Goal: Information Seeking & Learning: Learn about a topic

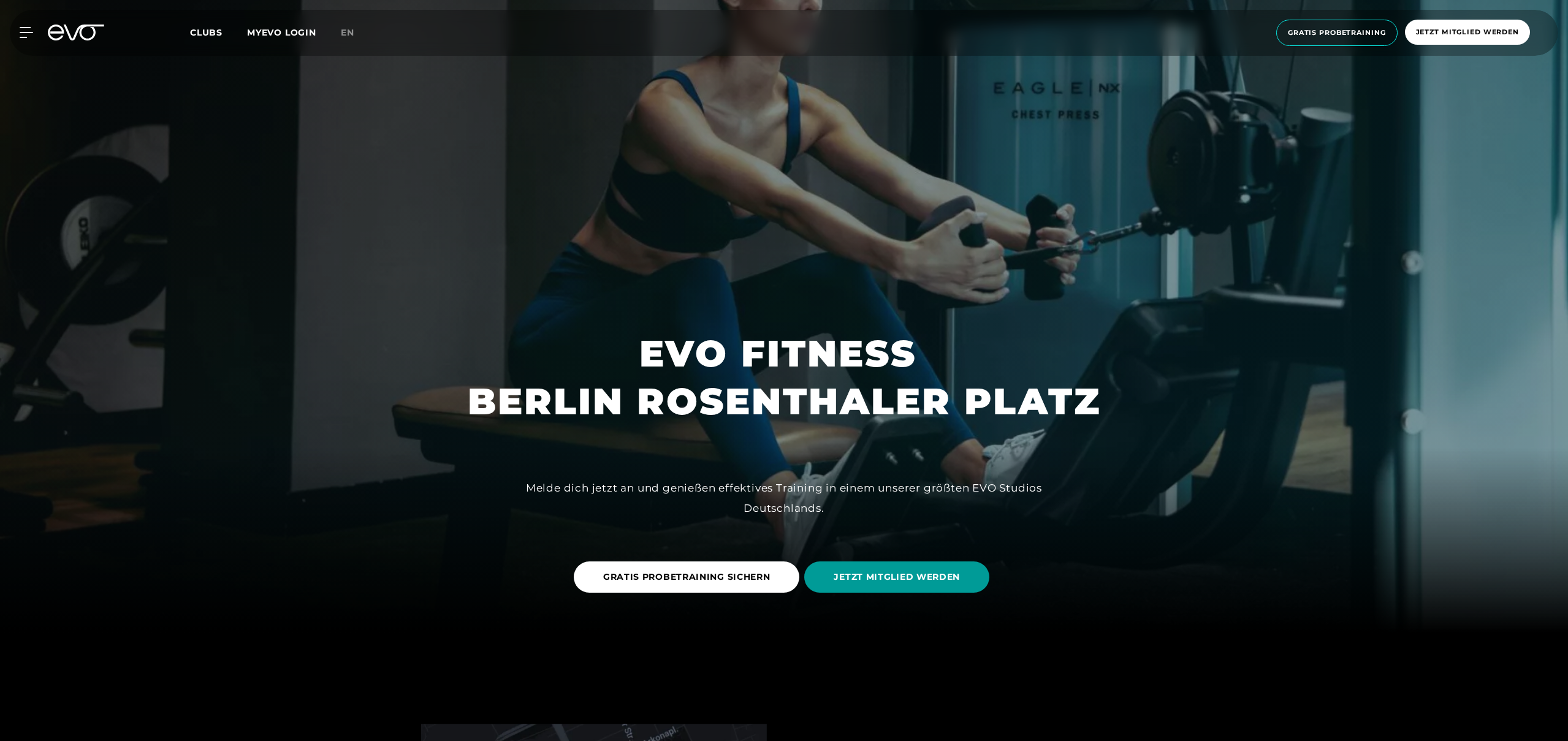
click at [880, 576] on span "JETZT MITGLIED WERDEN" at bounding box center [896, 577] width 126 height 13
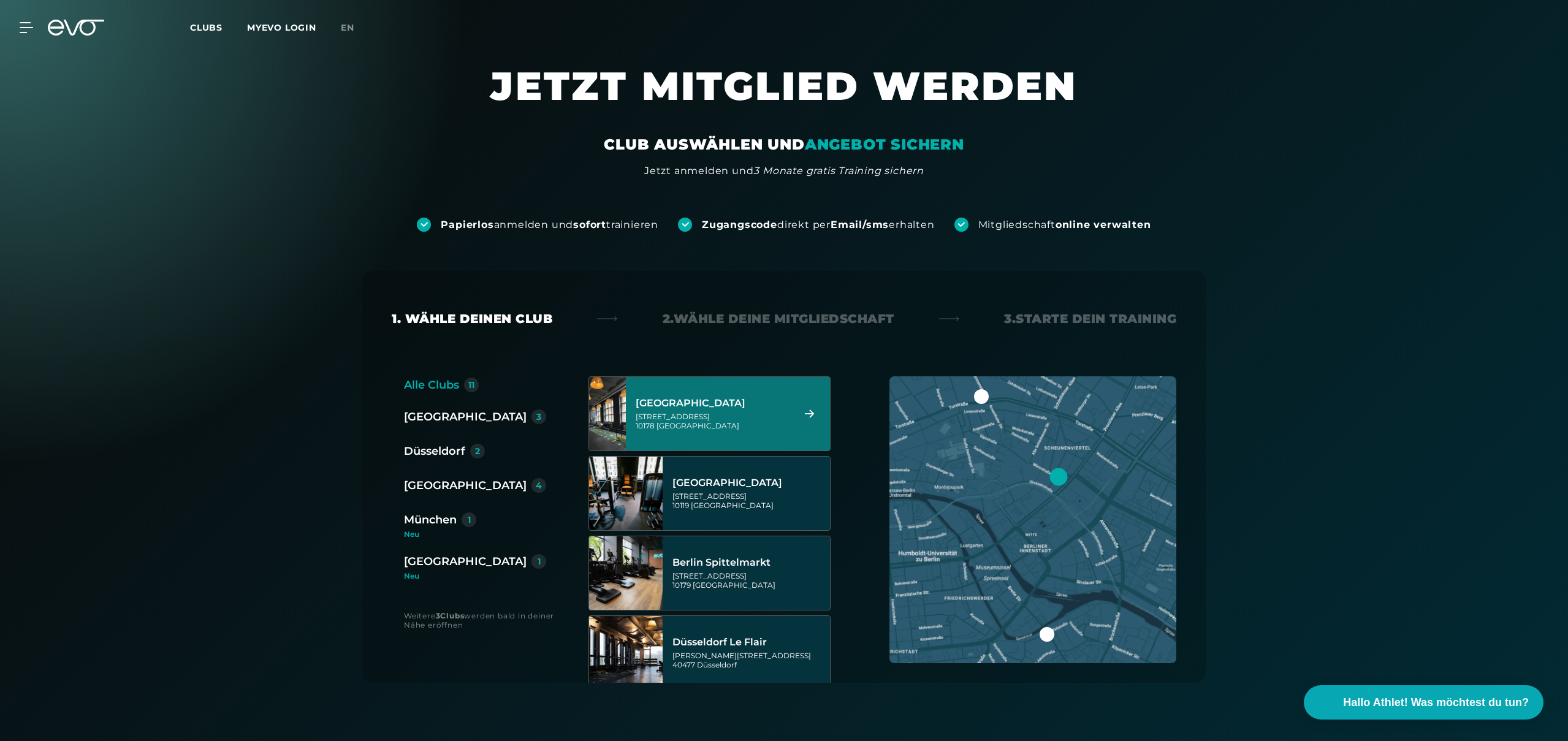
click at [442, 420] on div "Berlin 3" at bounding box center [475, 416] width 142 height 17
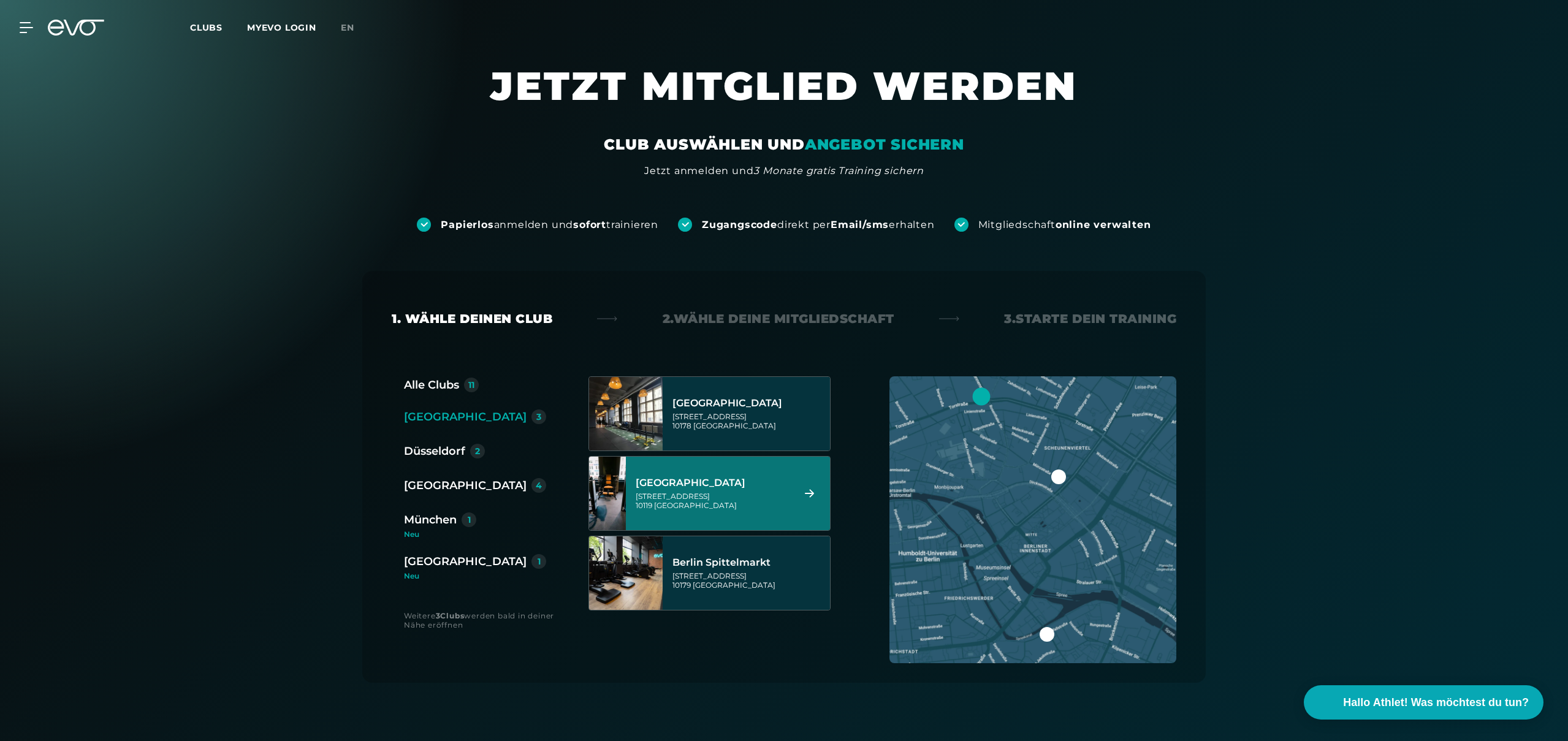
click at [789, 489] on div "[GEOGRAPHIC_DATA][STREET_ADDRESS]" at bounding box center [712, 494] width 154 height 54
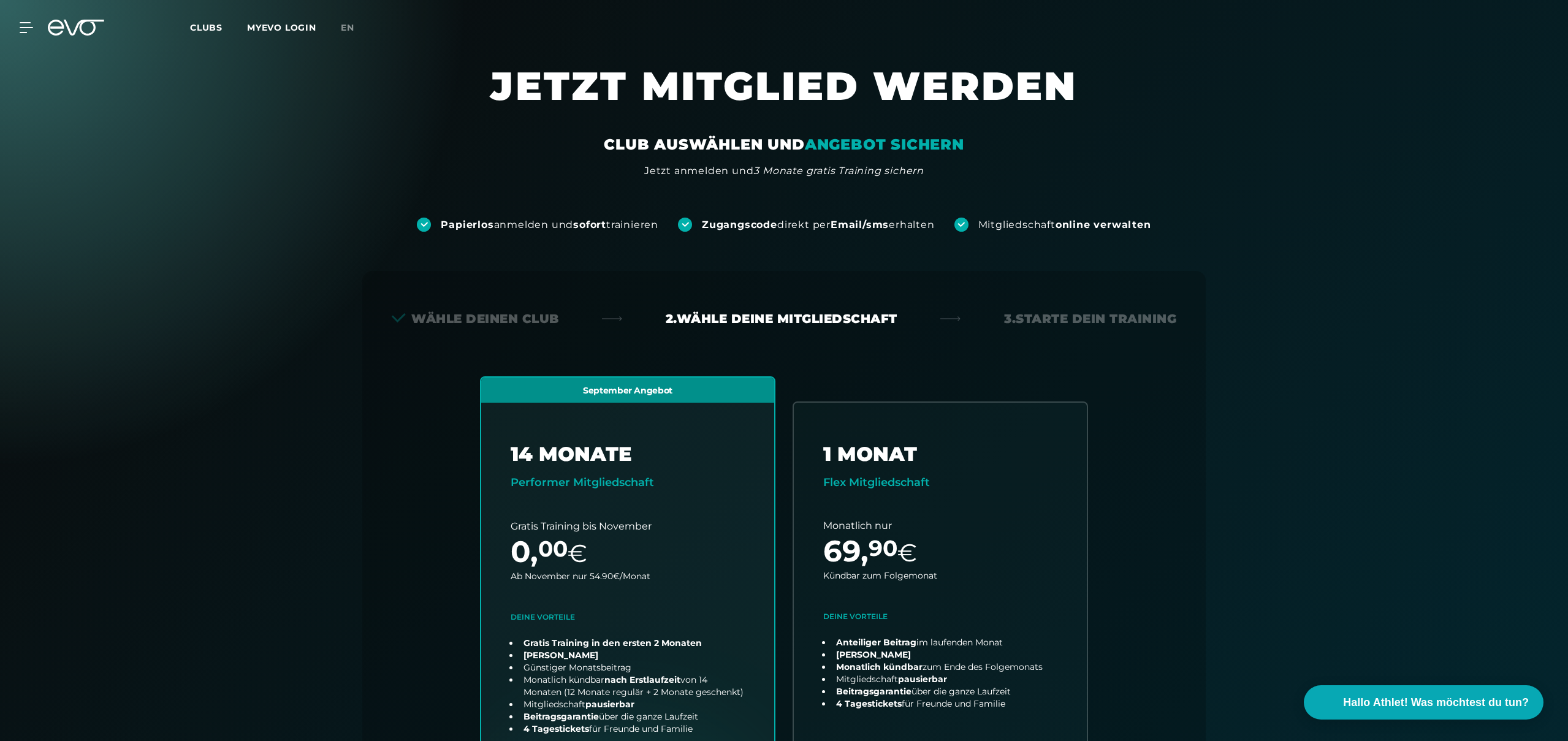
click at [521, 318] on div "Wähle deinen Club" at bounding box center [476, 318] width 167 height 17
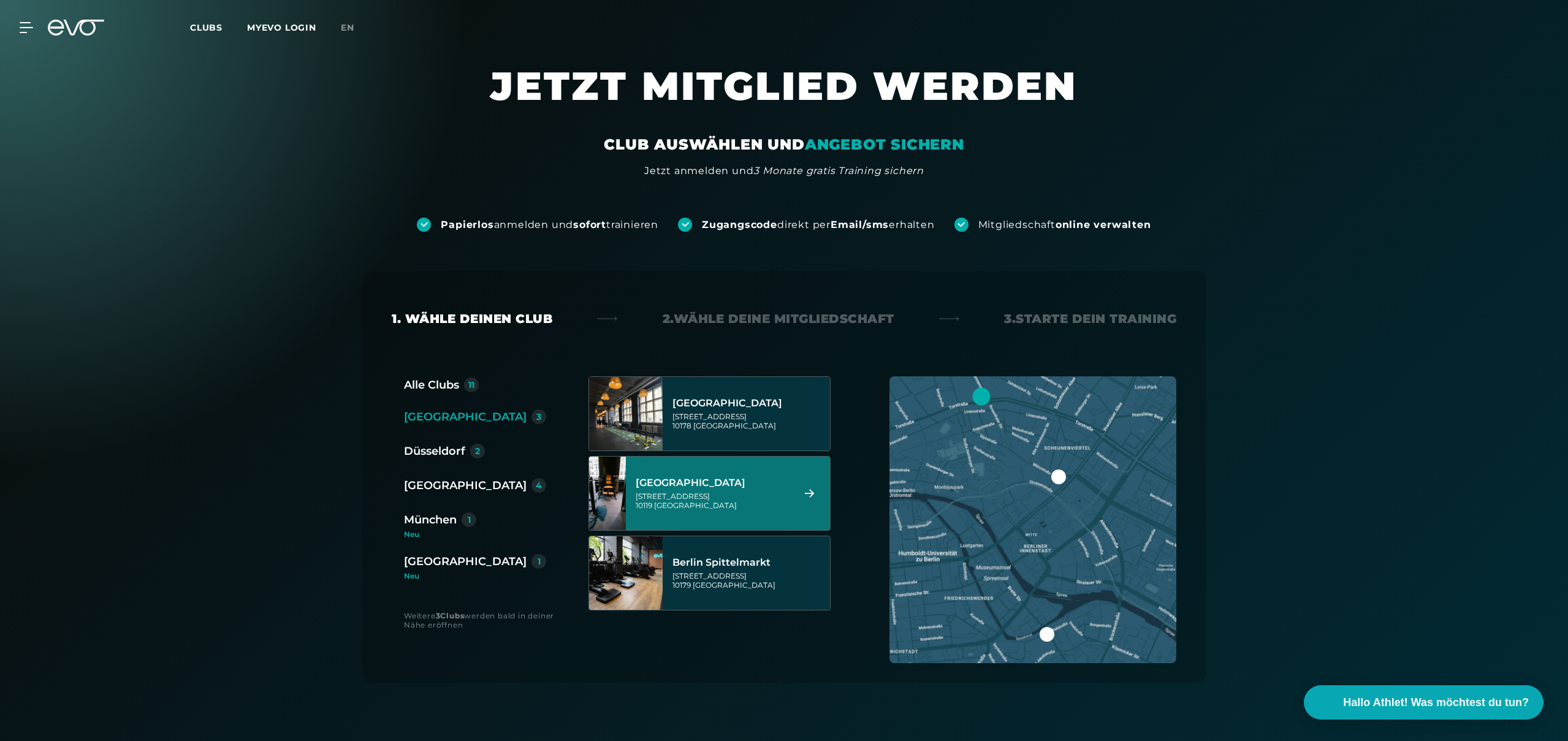
click at [775, 492] on div "[STREET_ADDRESS]" at bounding box center [712, 501] width 154 height 18
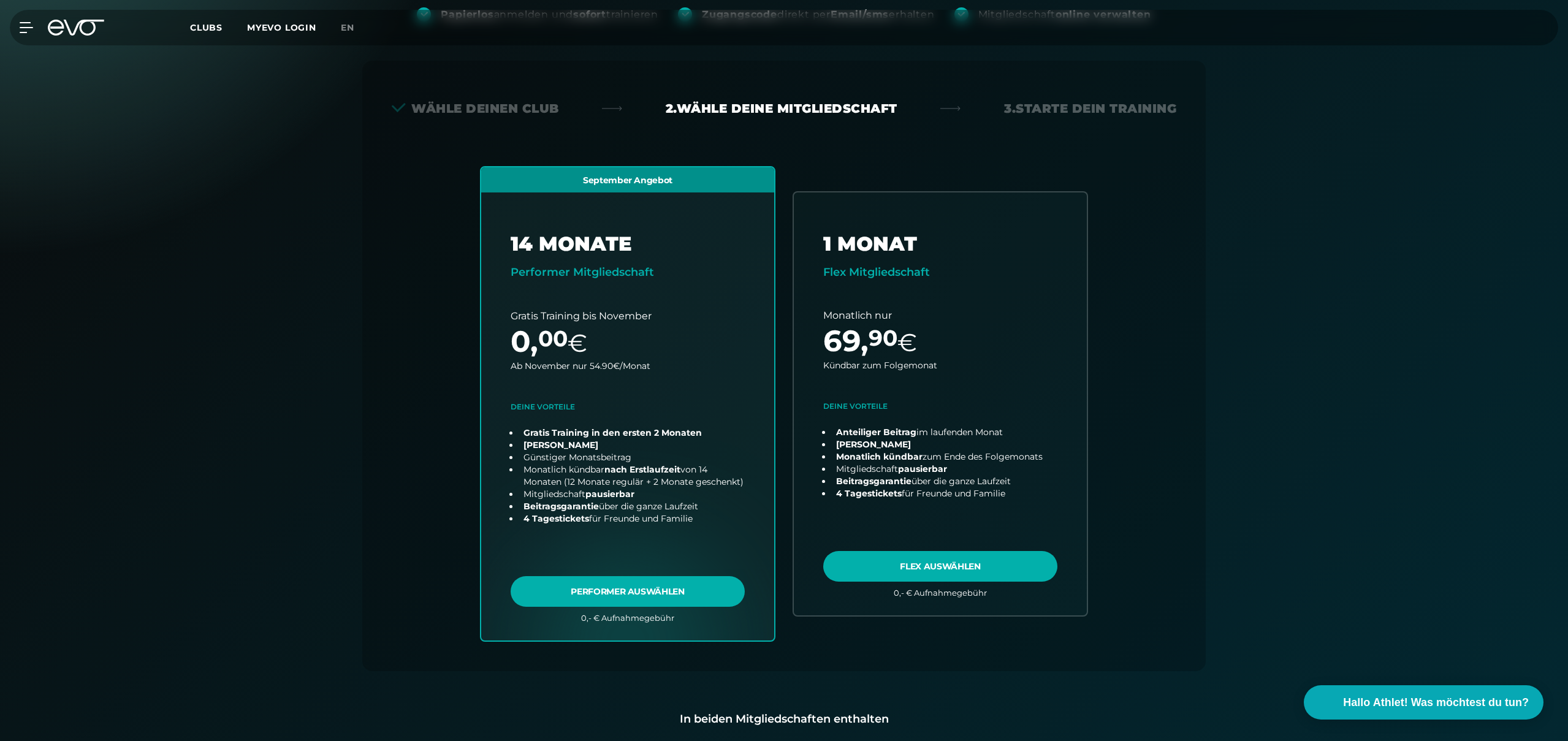
scroll to position [195, 0]
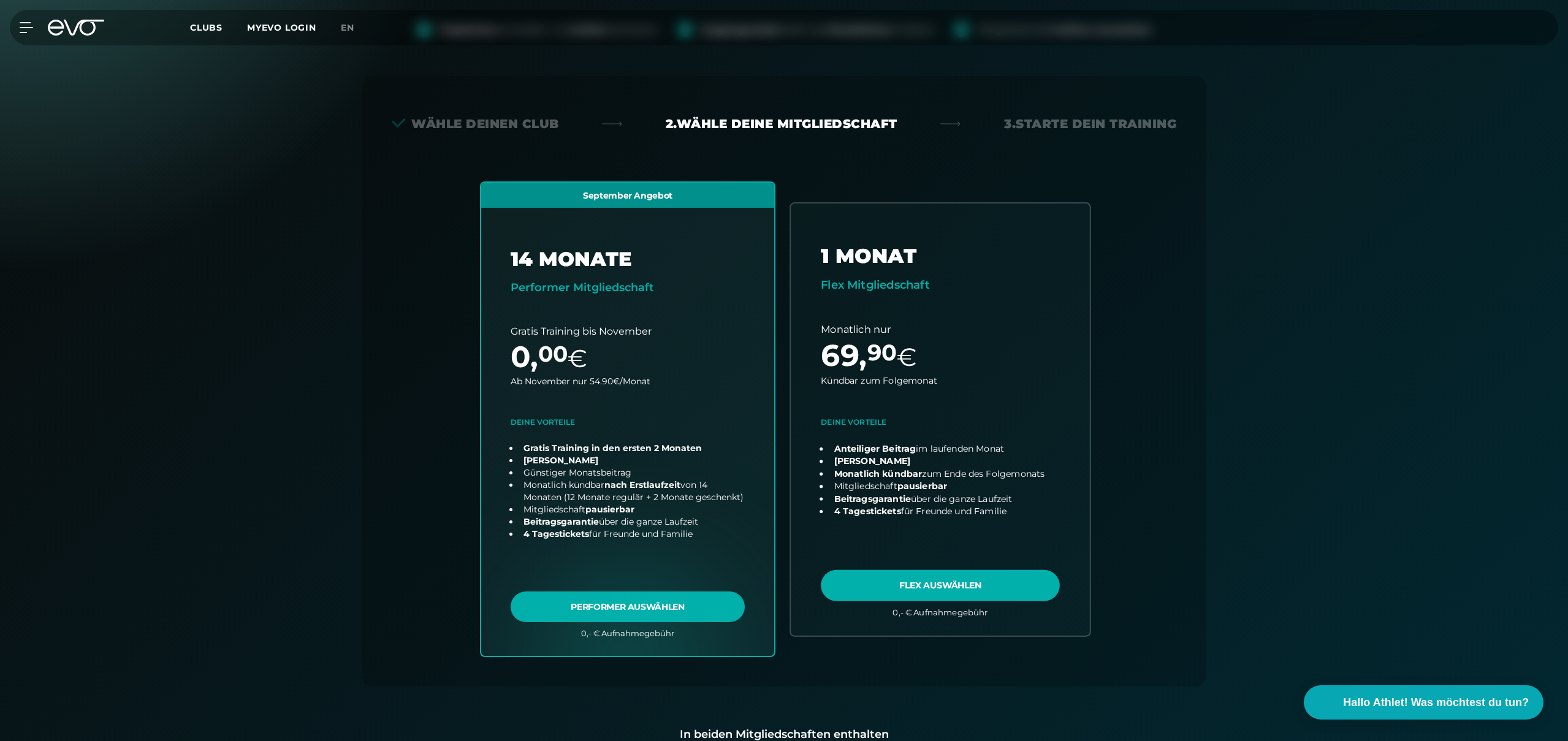
click at [984, 357] on link "choose plan" at bounding box center [940, 419] width 299 height 432
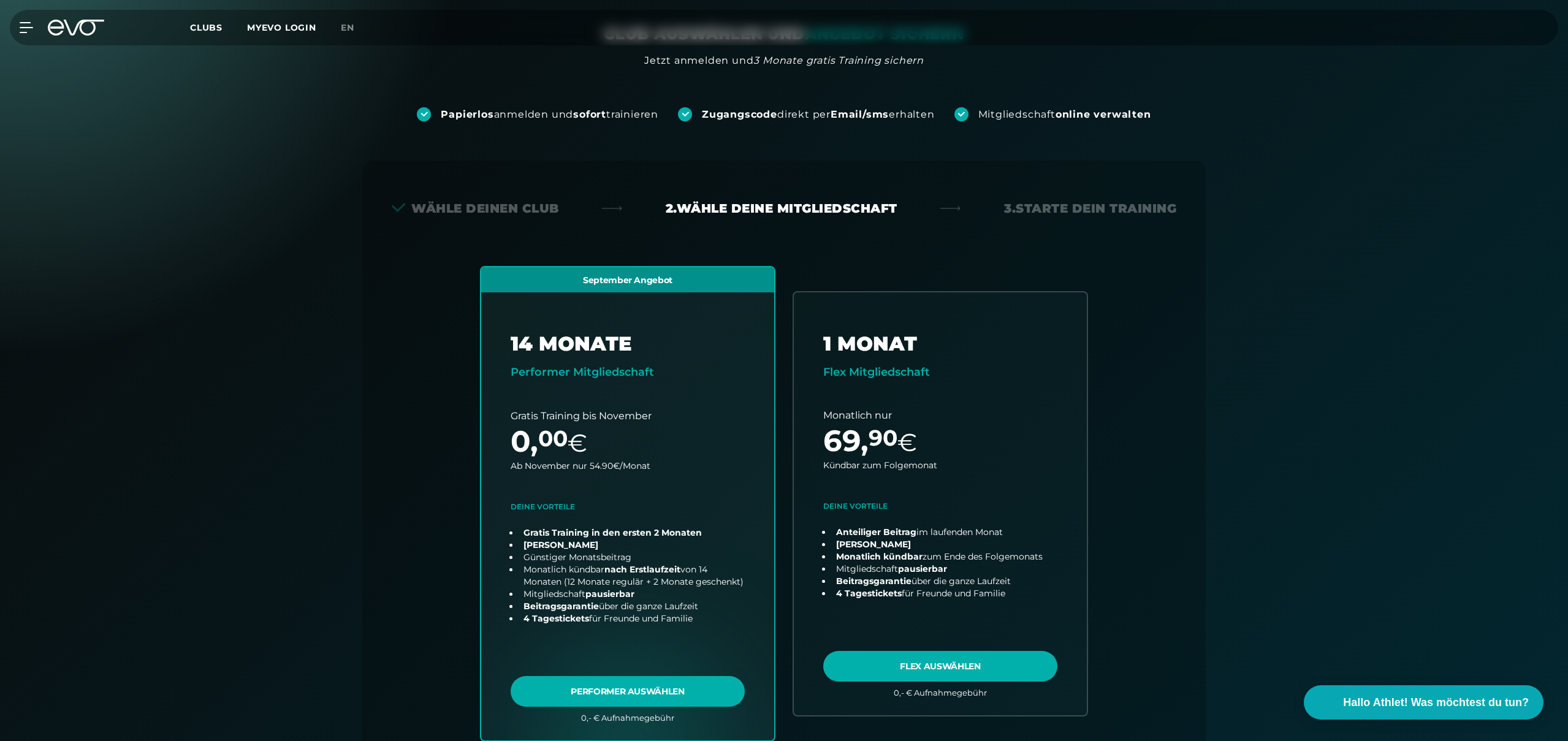
scroll to position [0, 0]
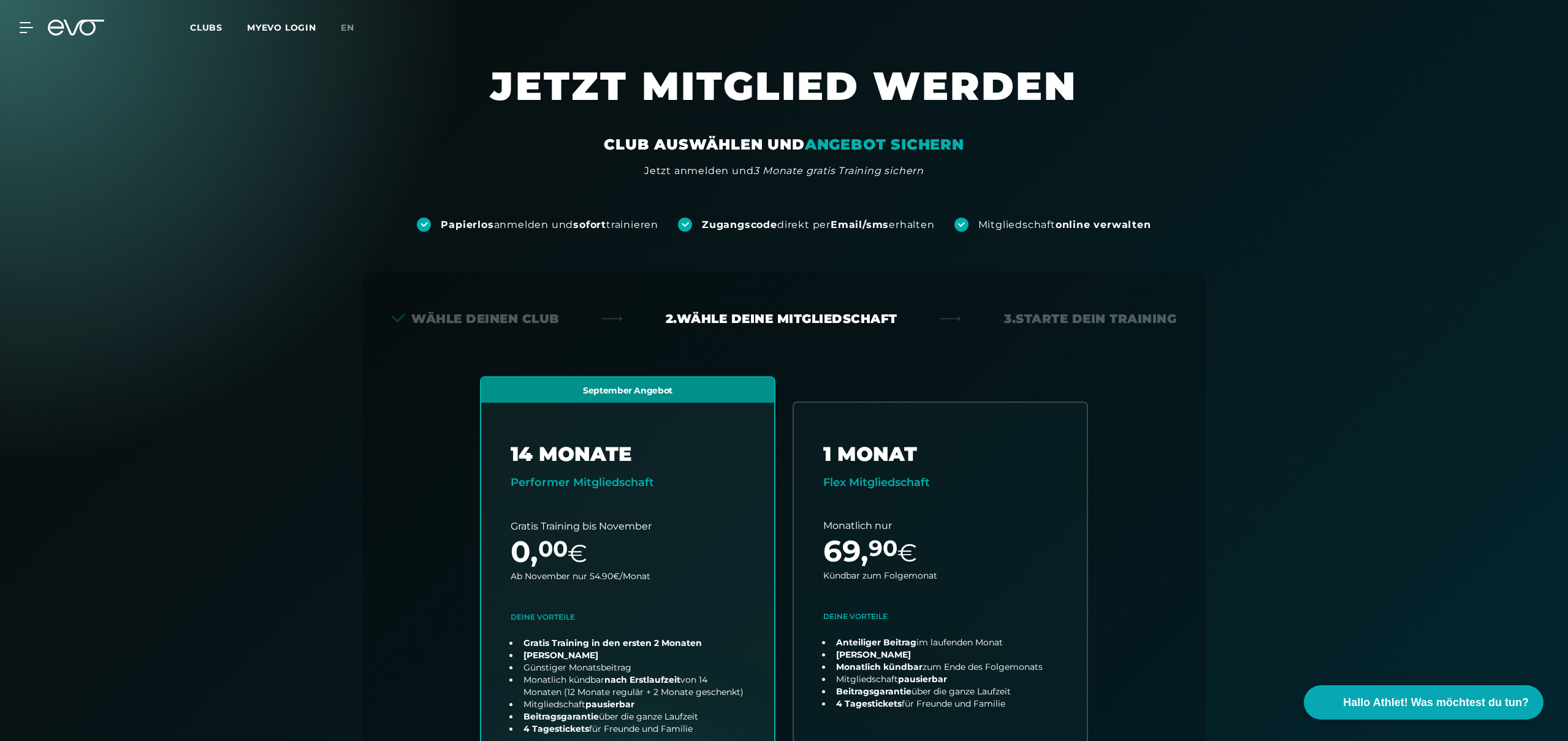
click at [200, 35] on div "MyEVO Login Über EVO Mitgliedschaften Probetraining TAGESPASS EVO Studios [GEOG…" at bounding box center [784, 28] width 1564 height 36
click at [201, 32] on span "Clubs" at bounding box center [206, 28] width 32 height 11
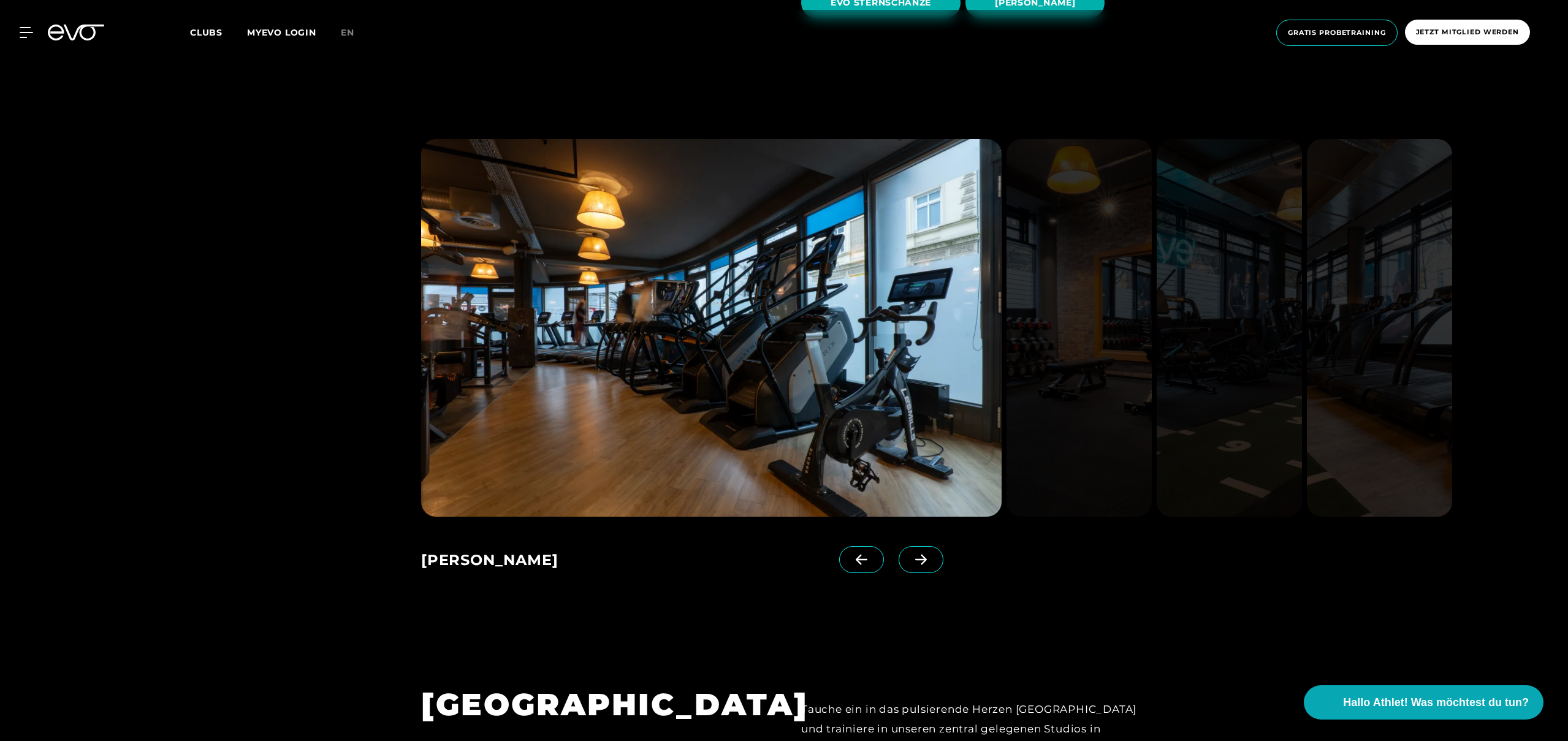
scroll to position [1309, 0]
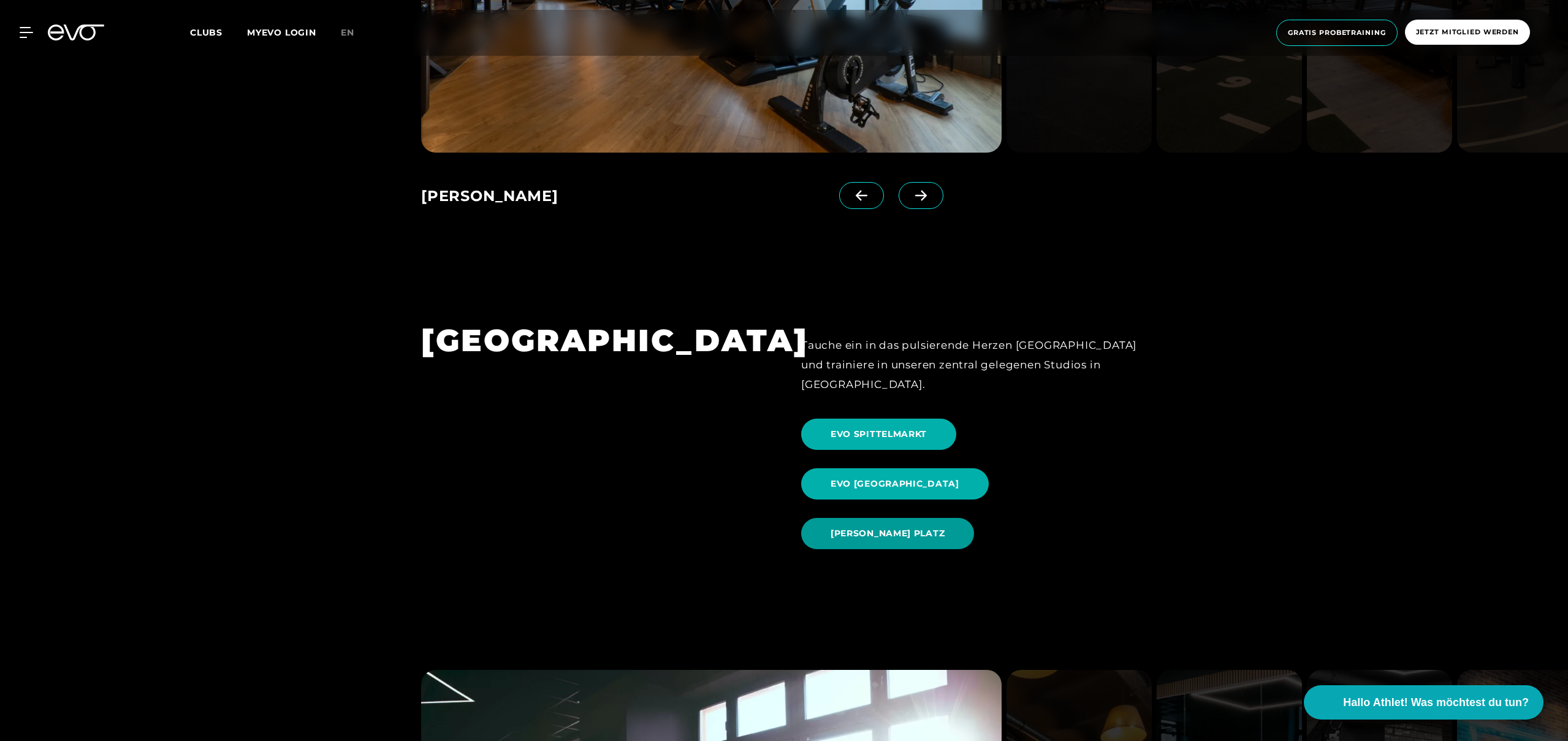
click at [911, 527] on span "[PERSON_NAME] PLATZ" at bounding box center [887, 533] width 114 height 13
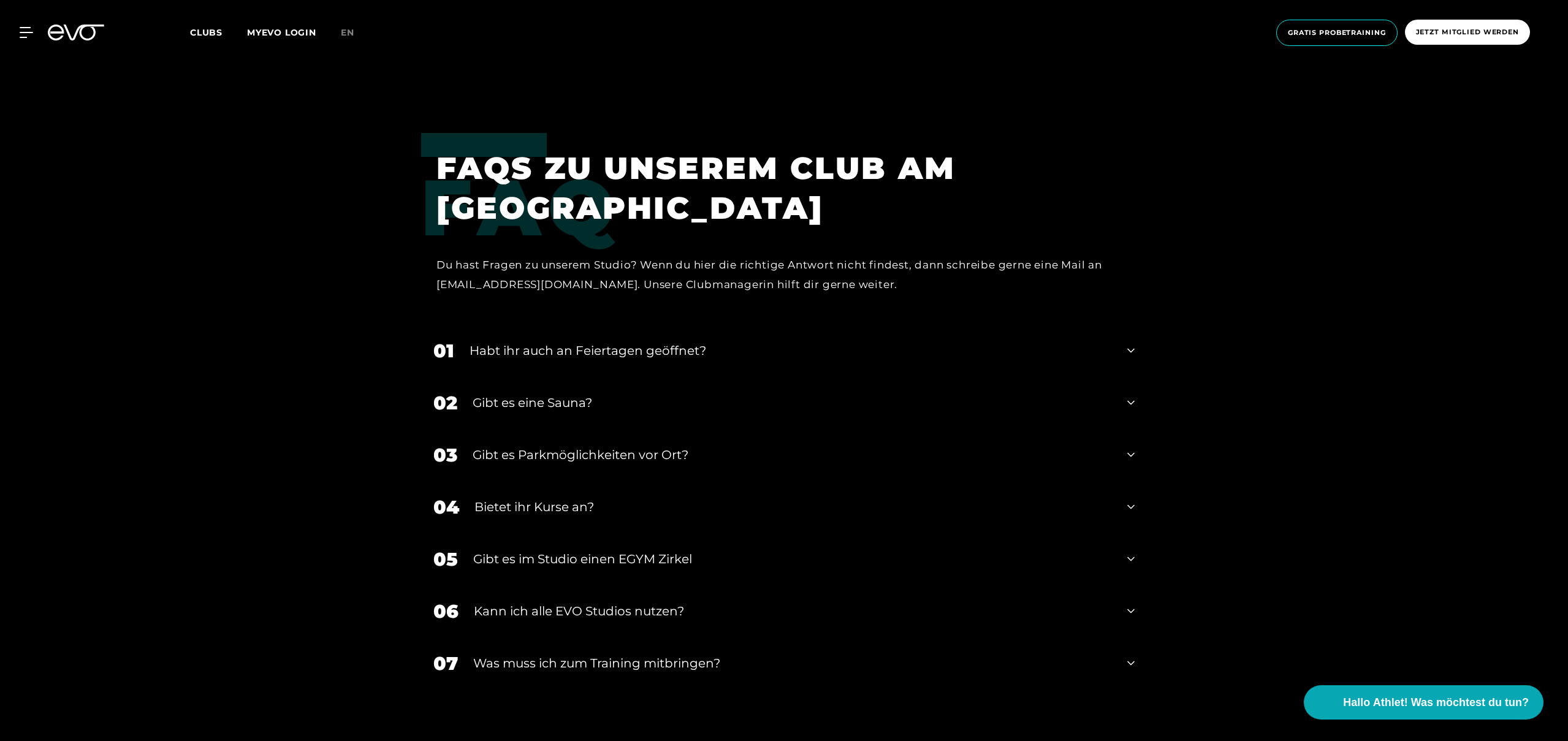
scroll to position [5092, 0]
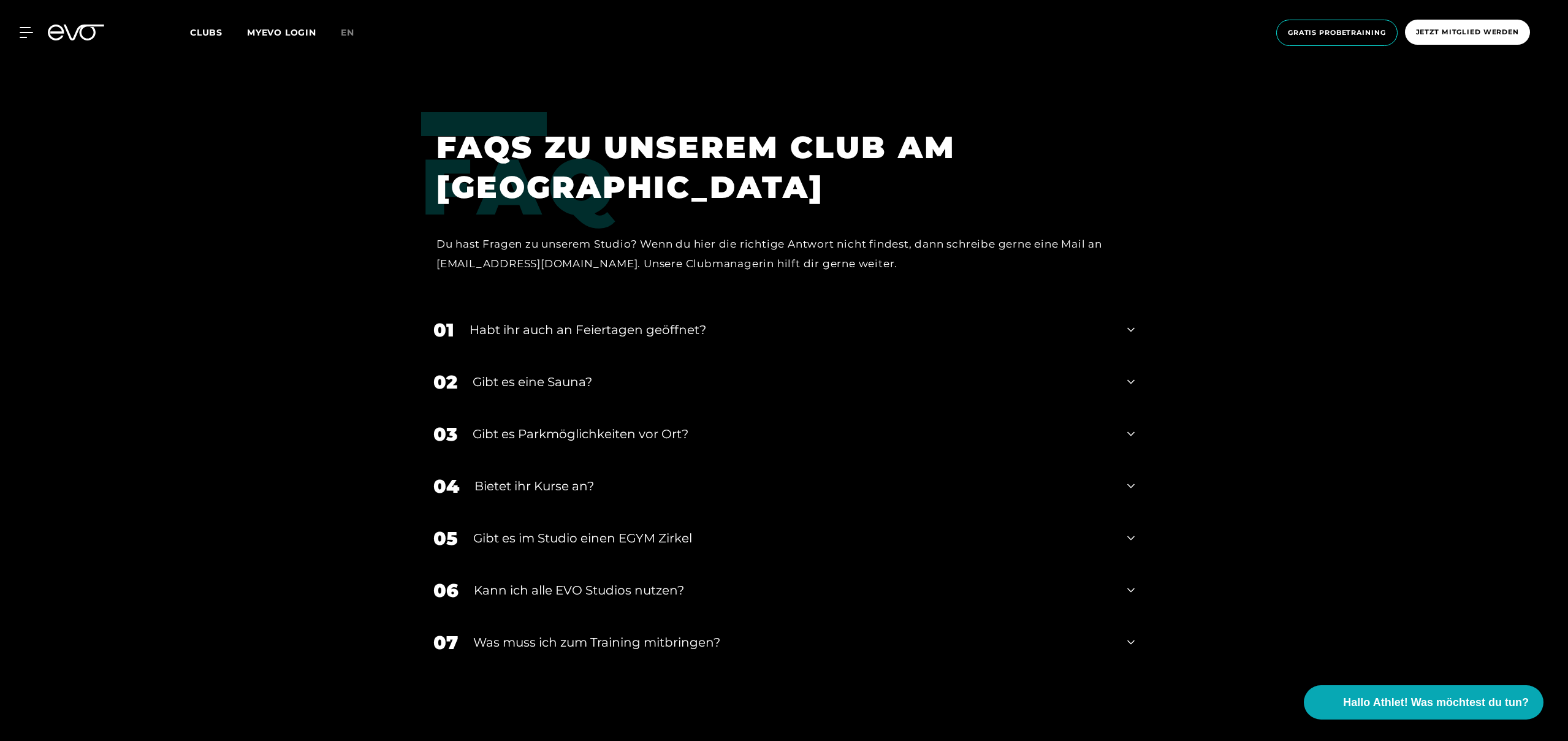
drag, startPoint x: 610, startPoint y: 504, endPoint x: 599, endPoint y: 491, distance: 17.0
click at [610, 504] on div "04 Bietet ihr [DEMOGRAPHIC_DATA]?" at bounding box center [783, 487] width 726 height 52
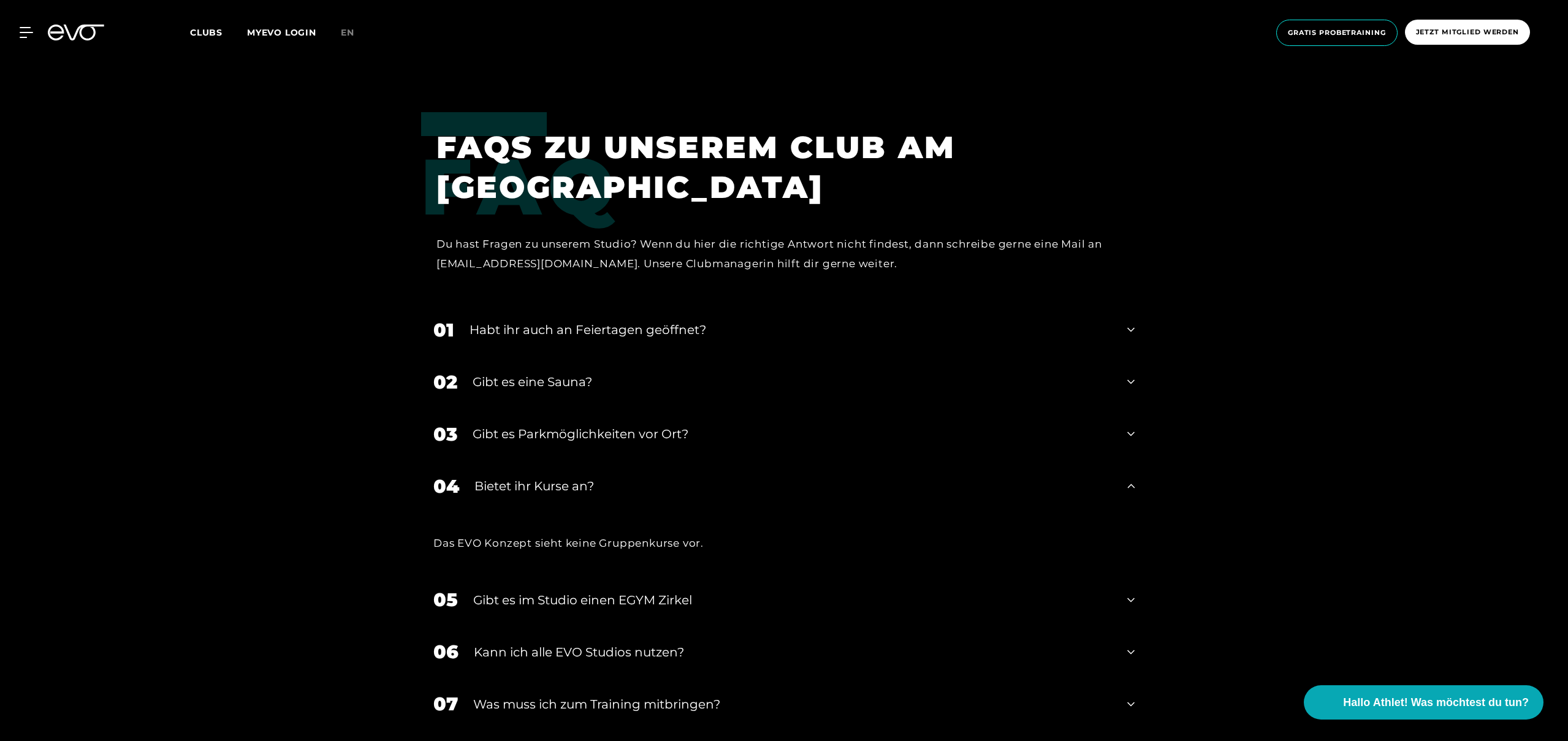
click at [598, 488] on div "Bietet ihr Kurse an?" at bounding box center [793, 487] width 637 height 18
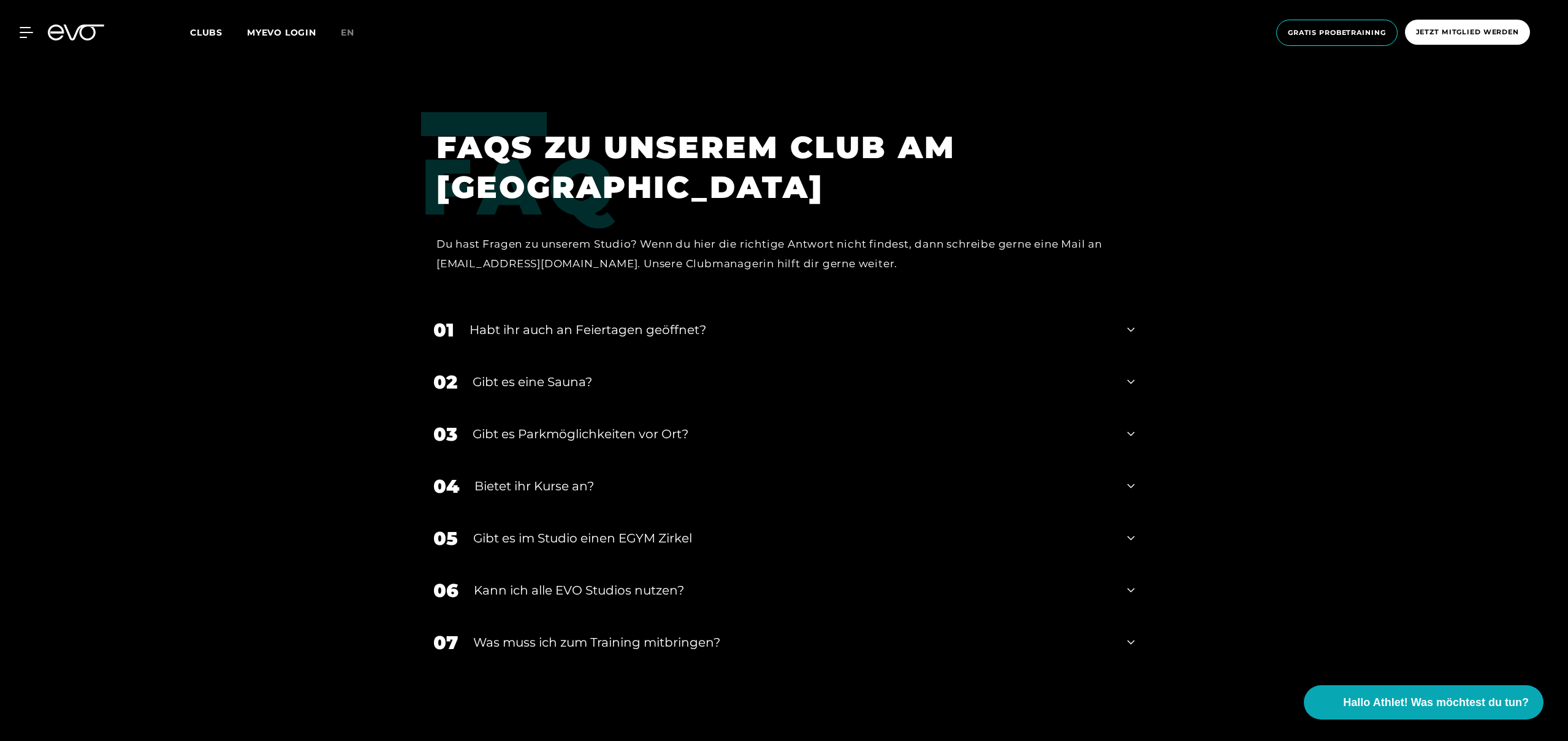
click at [598, 488] on div "Bietet ihr Kurse an?" at bounding box center [793, 487] width 637 height 18
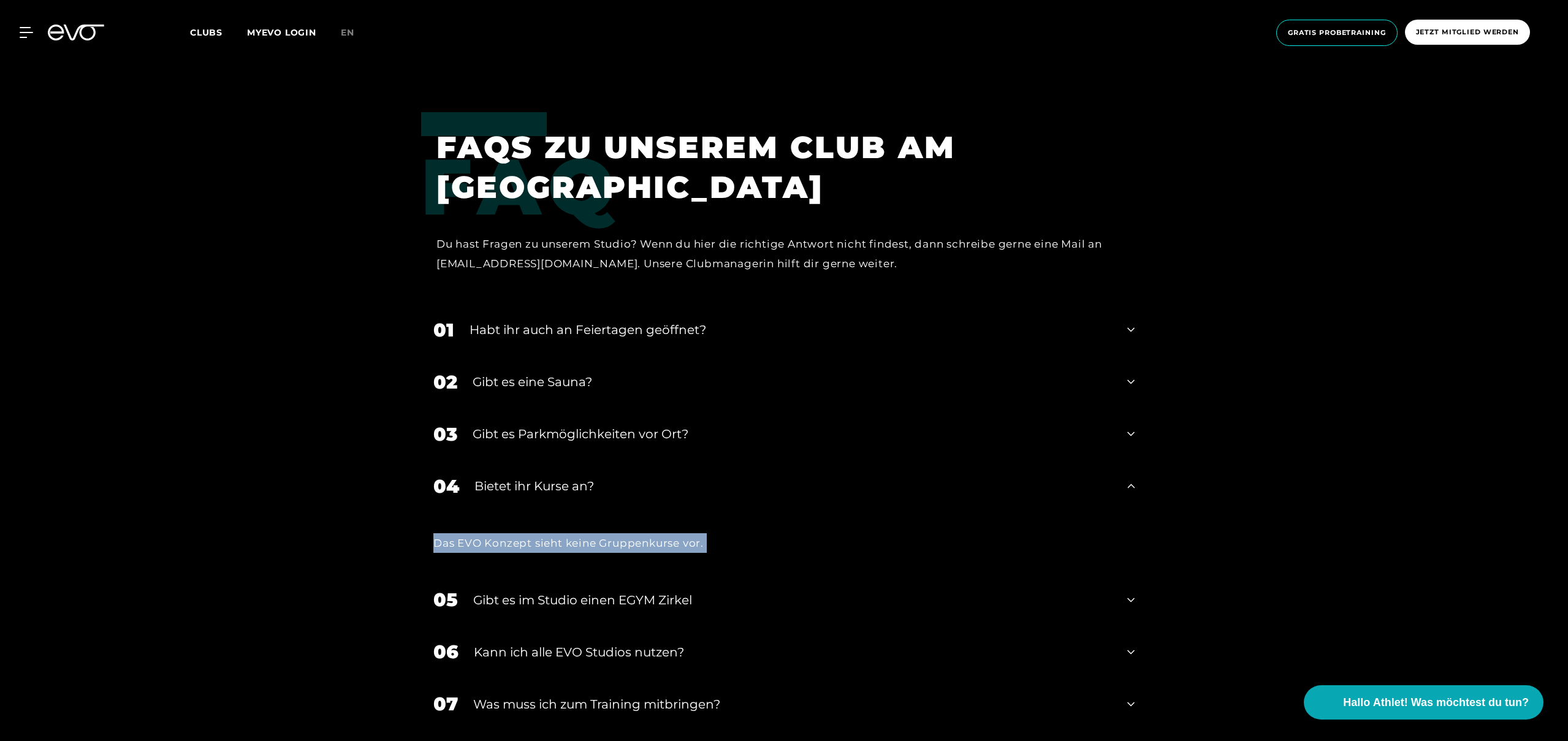
click at [598, 488] on div "Bietet ihr Kurse an?" at bounding box center [793, 487] width 637 height 18
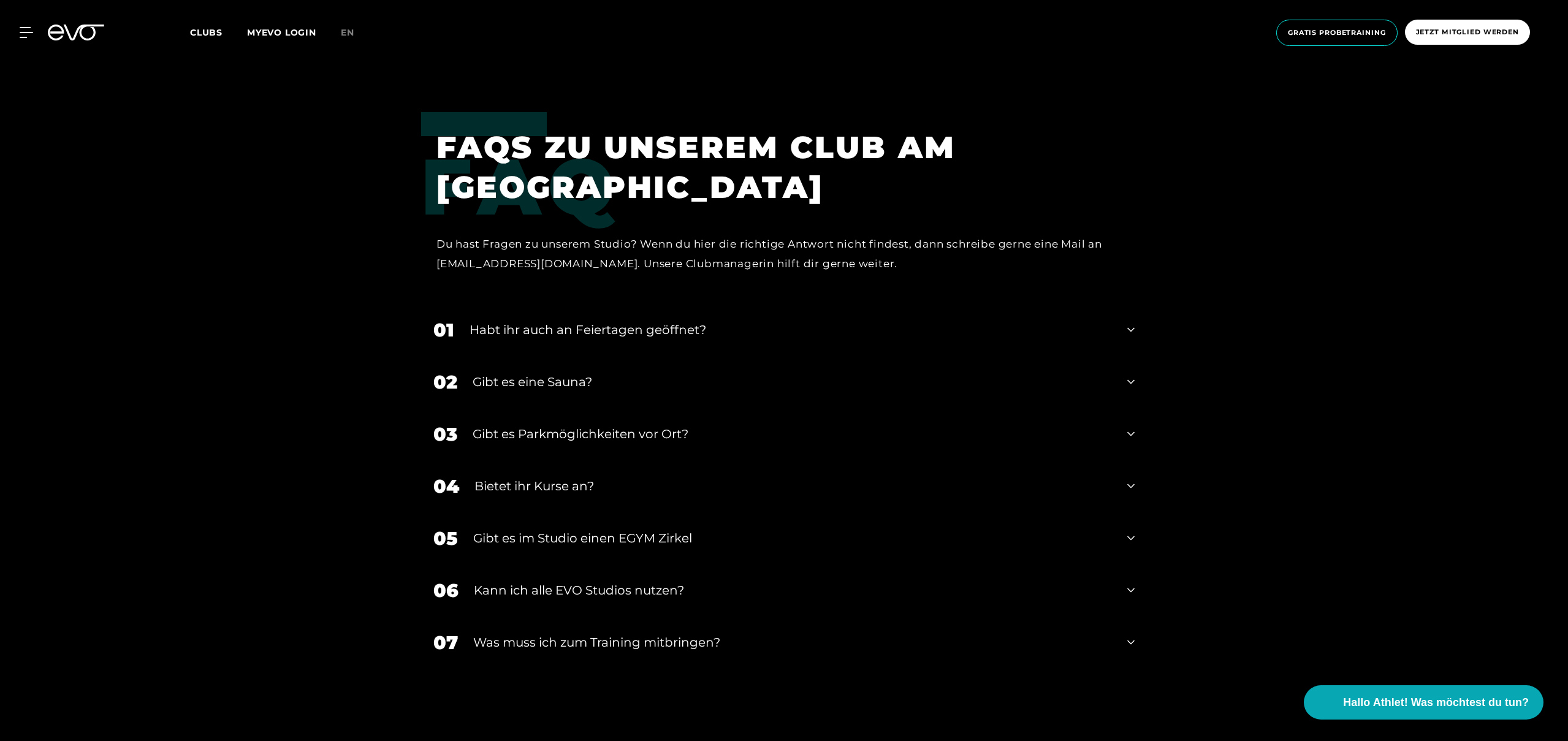
click at [580, 376] on div "Gibt es eine Sauna?" at bounding box center [792, 382] width 639 height 18
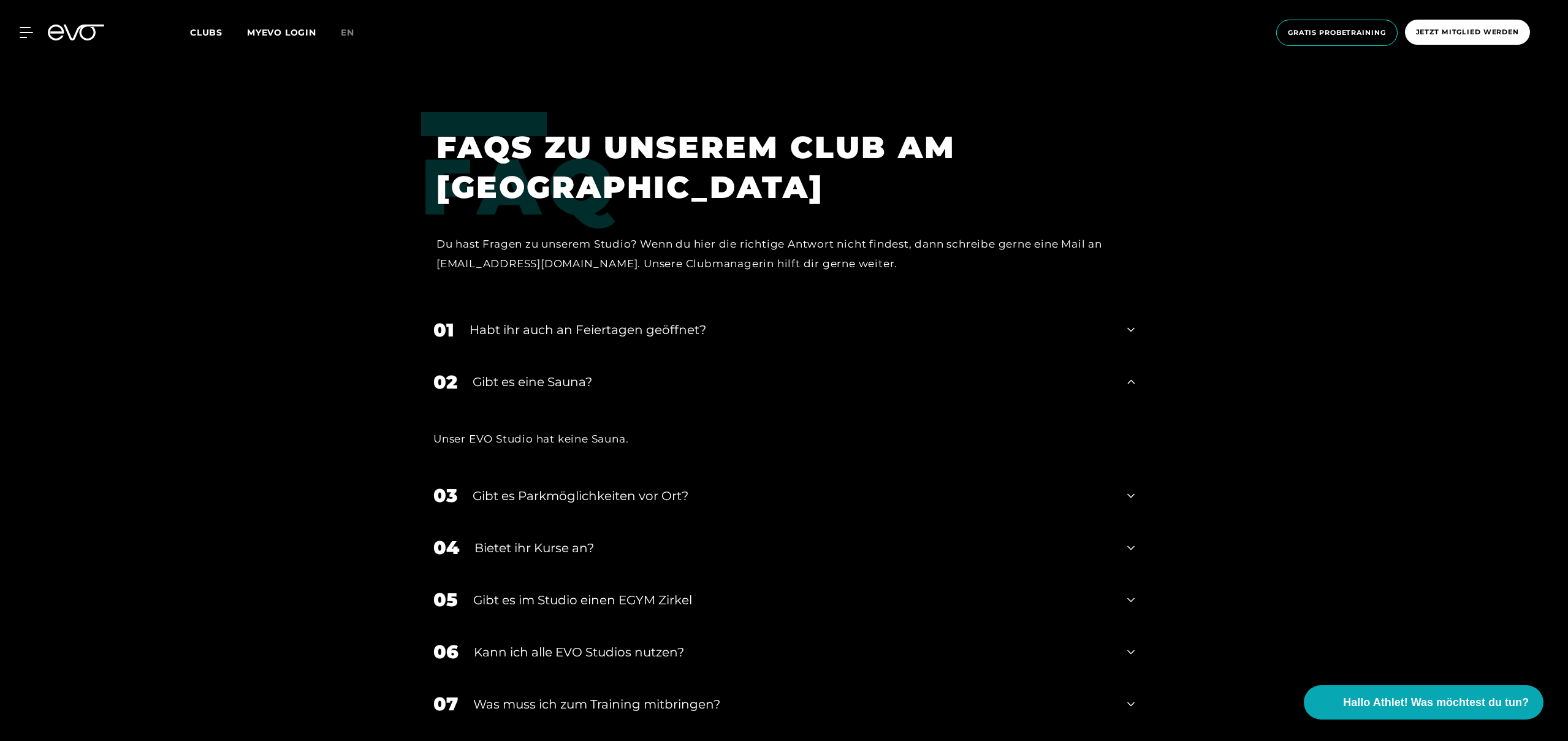
click at [607, 329] on div "Habt ihr auch an Feiertagen geöffnet?" at bounding box center [790, 330] width 643 height 18
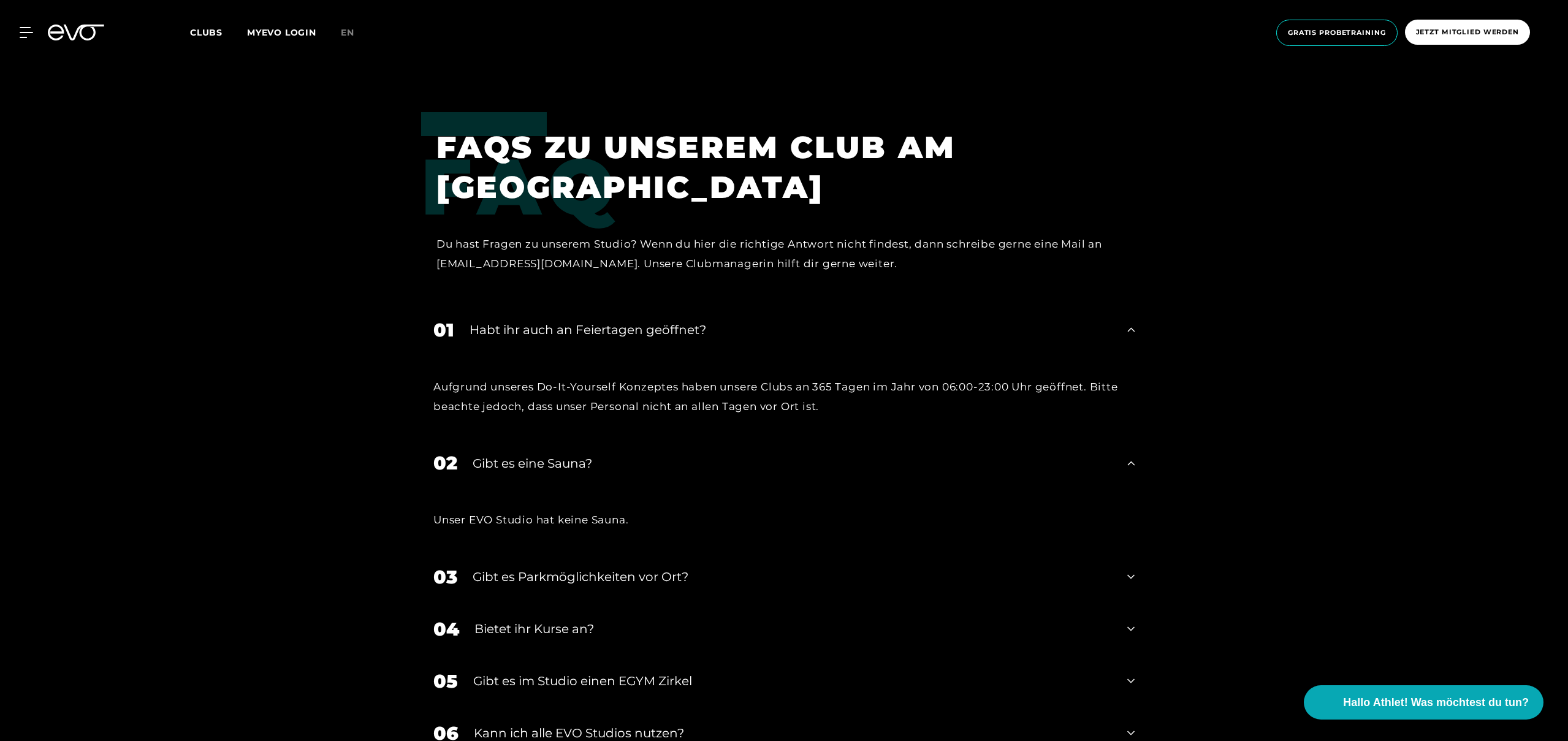
click at [580, 585] on div "Gibt es Parkmöglichkeiten vor Ort?" at bounding box center [792, 576] width 639 height 18
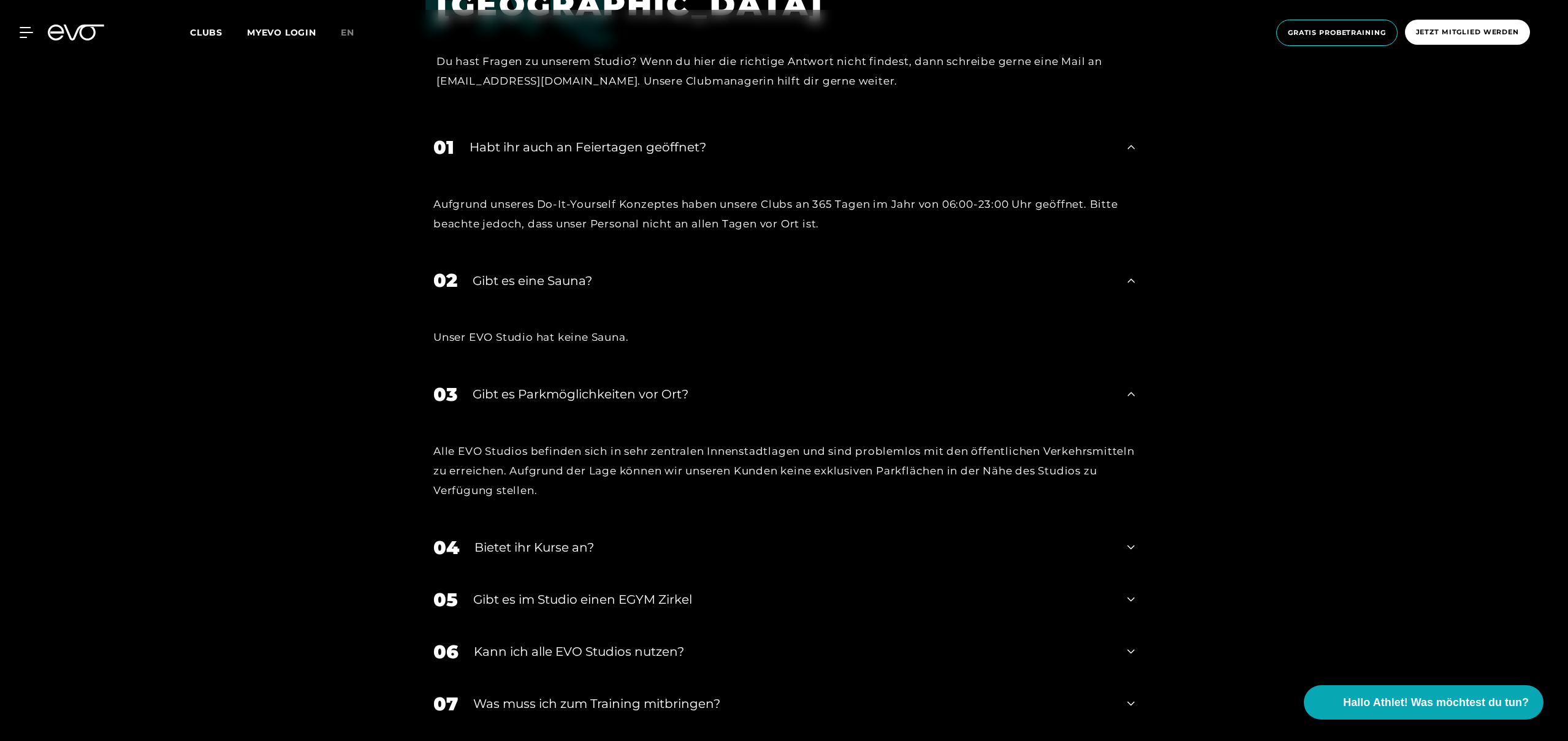
scroll to position [5295, 0]
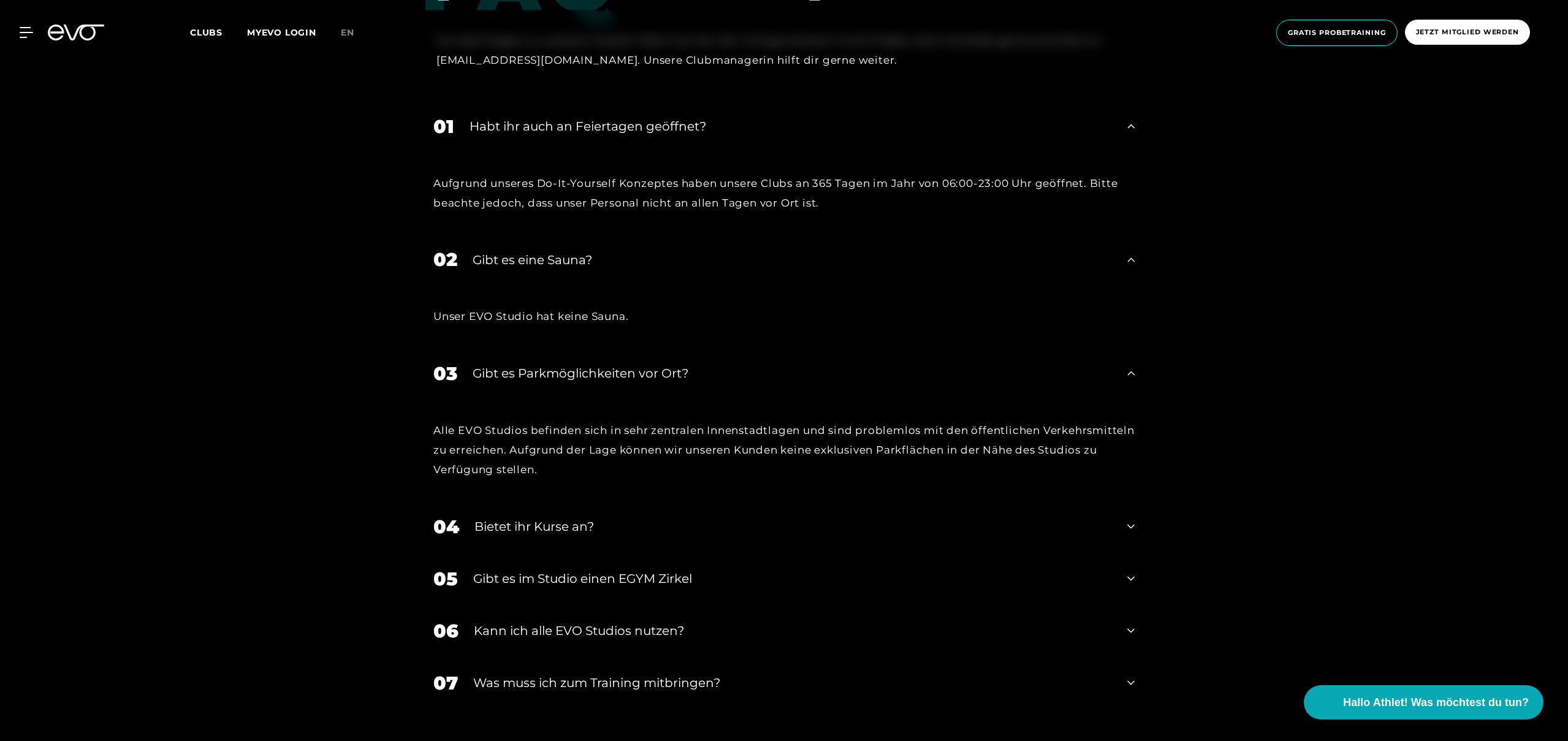
click at [716, 639] on div "Kann ich alle EVO Studios nutzen?" at bounding box center [793, 630] width 638 height 18
click at [680, 579] on div "Gibt es im Studio einen EGYM Zirkel" at bounding box center [792, 579] width 639 height 18
click at [668, 585] on div "Gibt es im Studio einen EGYM Zirkel" at bounding box center [792, 579] width 639 height 18
click at [637, 683] on div "Was muss ich zum Training mitbringen?" at bounding box center [792, 683] width 639 height 18
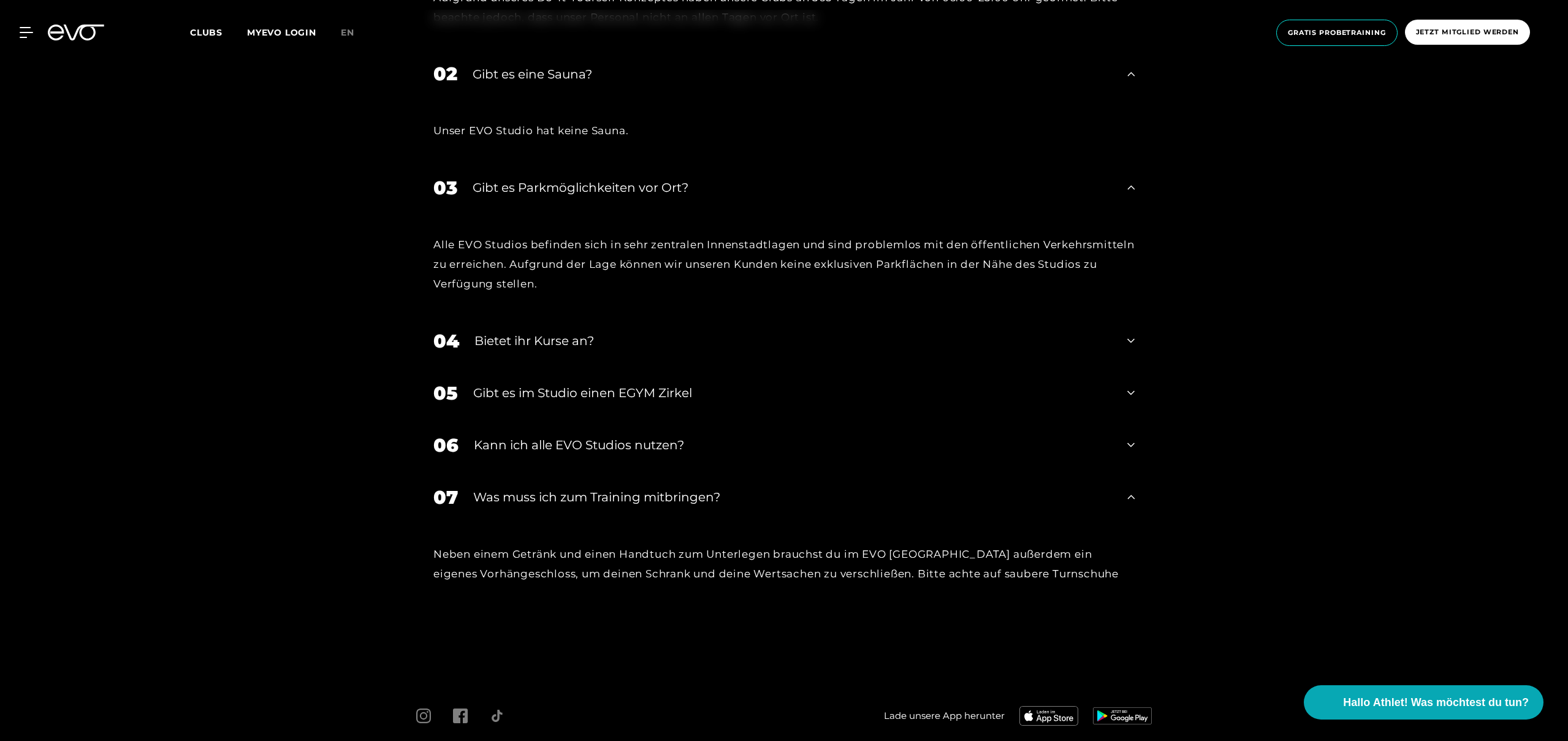
scroll to position [5548, 0]
